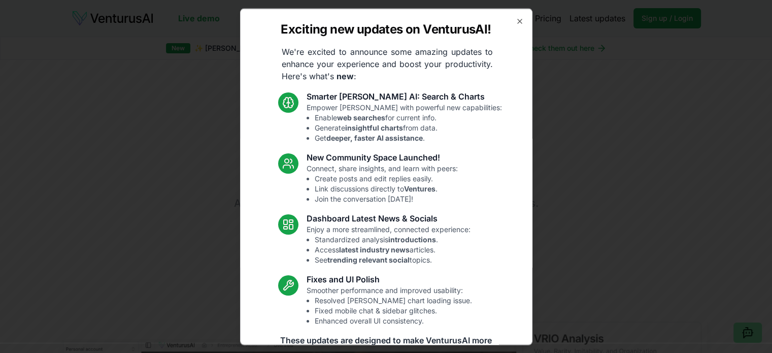
click at [509, 25] on div "Exciting new updates on VenturusAI! We're excited to announce some amazing upda…" at bounding box center [386, 176] width 292 height 337
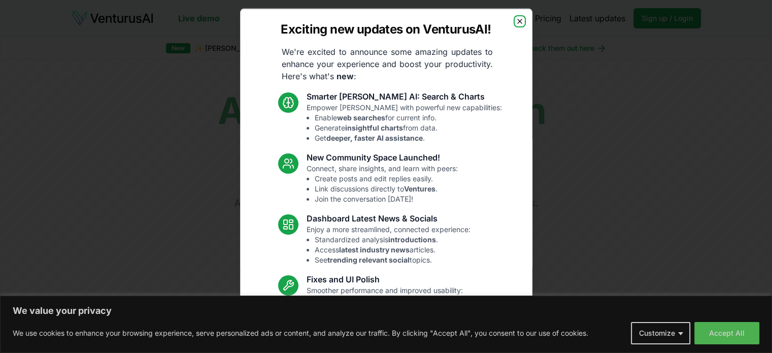
click at [516, 20] on icon "button" at bounding box center [520, 21] width 8 height 8
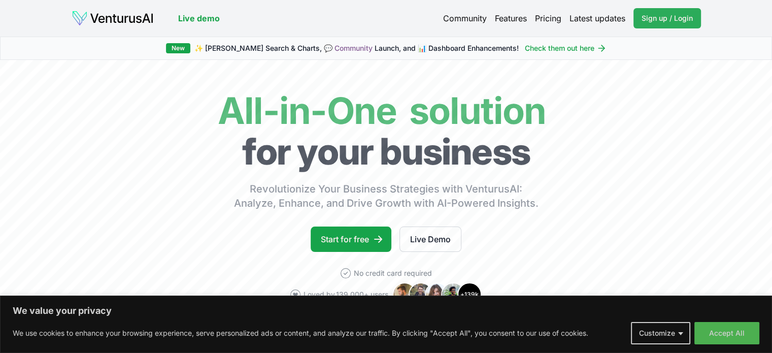
click at [663, 16] on span "Sign up / Login" at bounding box center [667, 18] width 51 height 10
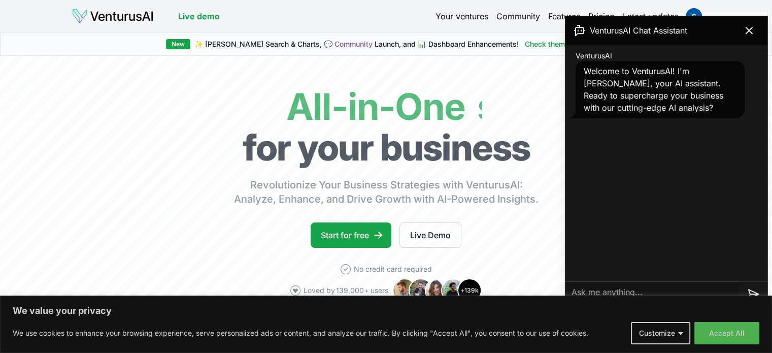
scroll to position [87, 0]
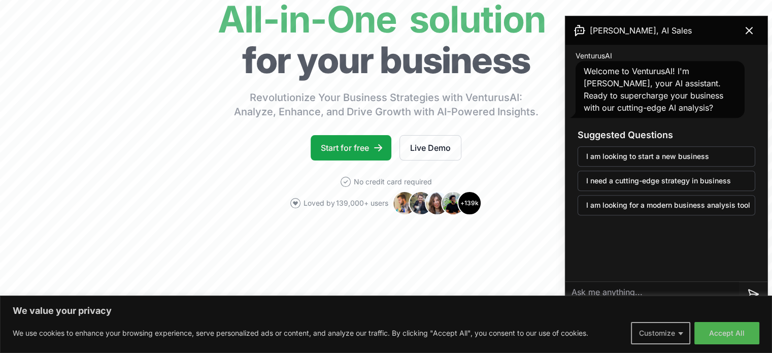
click at [678, 330] on button "Customize" at bounding box center [660, 333] width 59 height 22
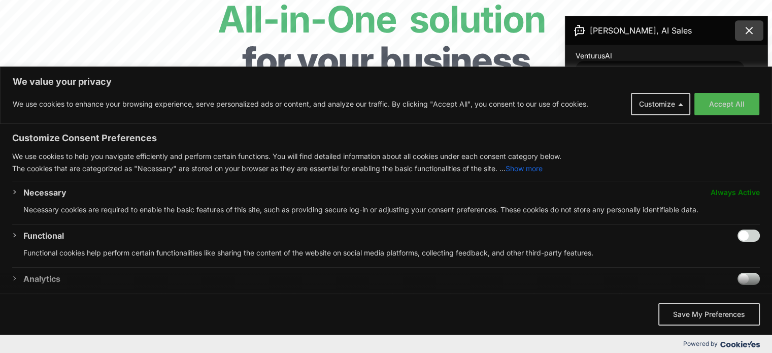
click at [750, 34] on icon at bounding box center [749, 30] width 12 height 12
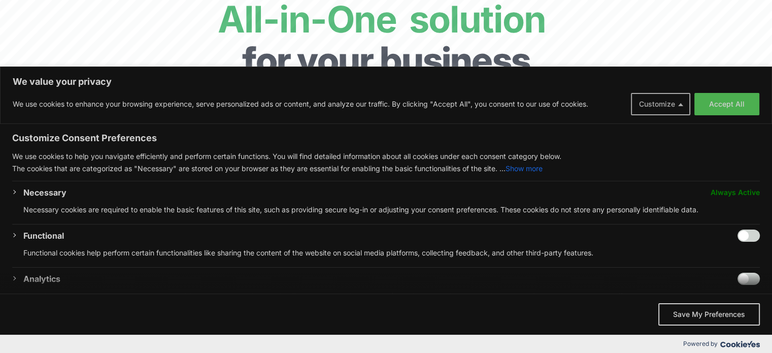
click at [675, 105] on button "Customize" at bounding box center [660, 104] width 59 height 22
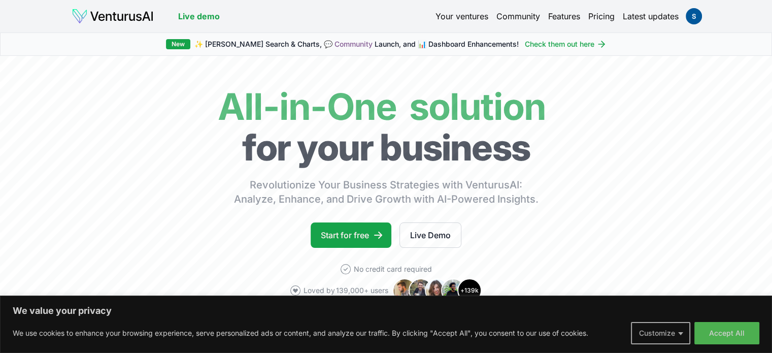
scroll to position [28, 0]
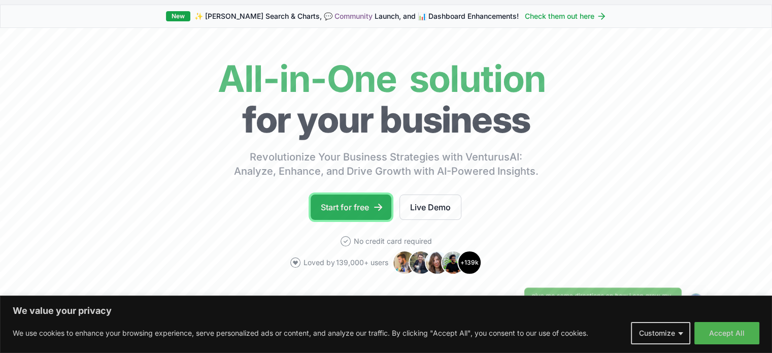
click at [350, 204] on link "Start for free" at bounding box center [351, 206] width 81 height 25
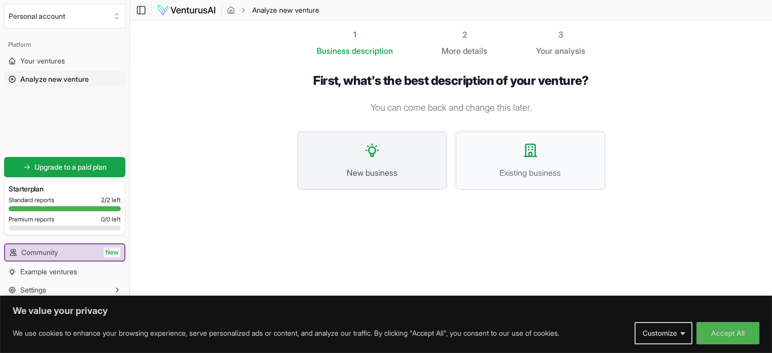
click at [374, 176] on span "New business" at bounding box center [372, 173] width 128 height 12
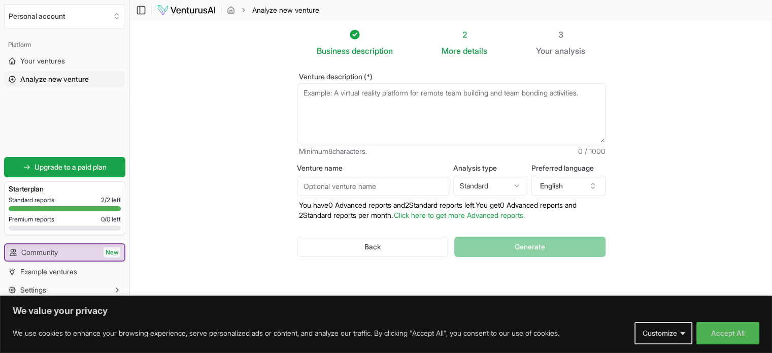
click at [386, 97] on textarea "Venture description (*)" at bounding box center [451, 113] width 309 height 60
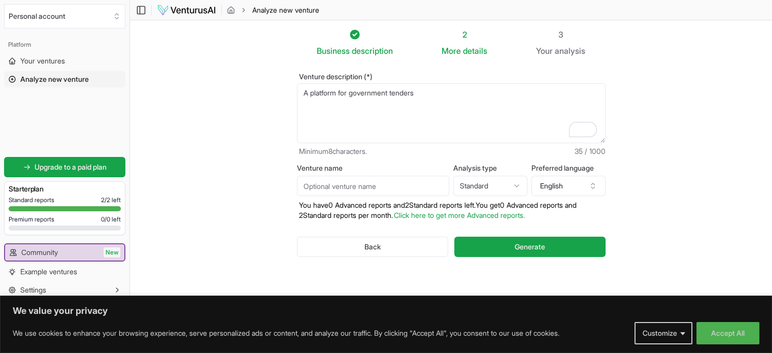
click at [428, 99] on textarea "A platform for goverment tenders" at bounding box center [451, 113] width 309 height 60
click at [434, 96] on textarea "A platform for government tenders ," at bounding box center [451, 113] width 309 height 60
click at [444, 113] on textarea "A platform for government tenders ," at bounding box center [451, 113] width 309 height 60
click at [533, 89] on textarea "A platform for government tenders ," at bounding box center [451, 113] width 309 height 60
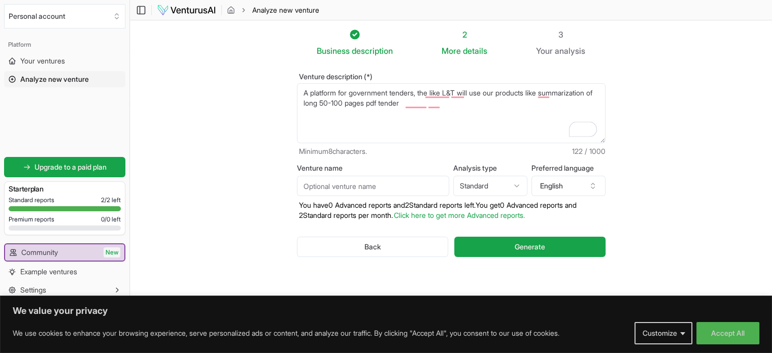
click at [492, 103] on textarea "A platform for government tenders ," at bounding box center [451, 113] width 309 height 60
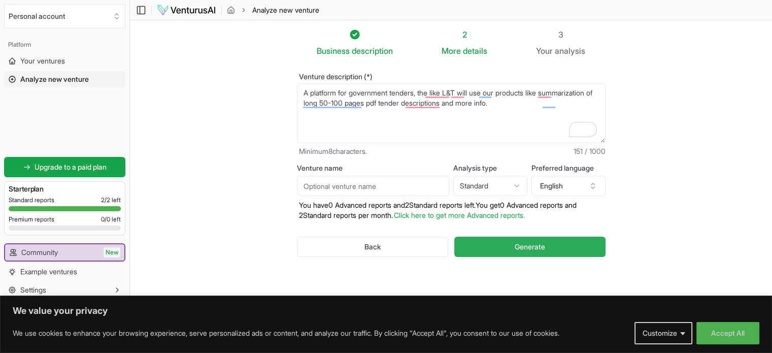
type textarea "A platform for government tenders, the like L&T will use our products like summ…"
click at [507, 244] on button "Generate" at bounding box center [529, 247] width 151 height 20
